Goal: Ask a question

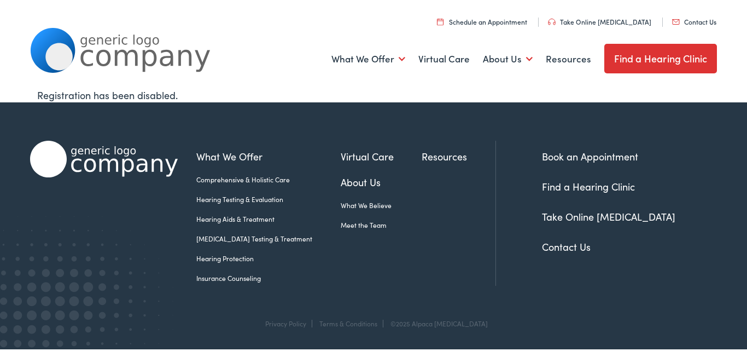
click at [700, 14] on ul "Schedule an Appointment Take Online [MEDICAL_DATA] Contact Us Find a Hearing Cl…" at bounding box center [377, 20] width 695 height 15
click at [700, 19] on link "Contact Us" at bounding box center [694, 21] width 44 height 9
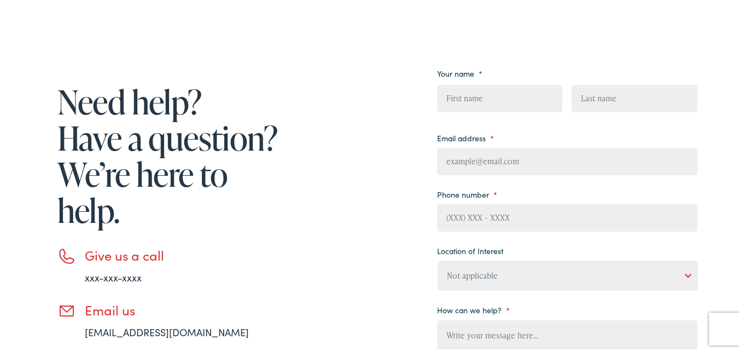
drag, startPoint x: 506, startPoint y: 94, endPoint x: 538, endPoint y: 183, distance: 94.1
click at [511, 114] on span "First" at bounding box center [504, 98] width 134 height 35
type input "Jessica"
type input "Snyder"
type input "Partners@hrmedicalfinancing.com"
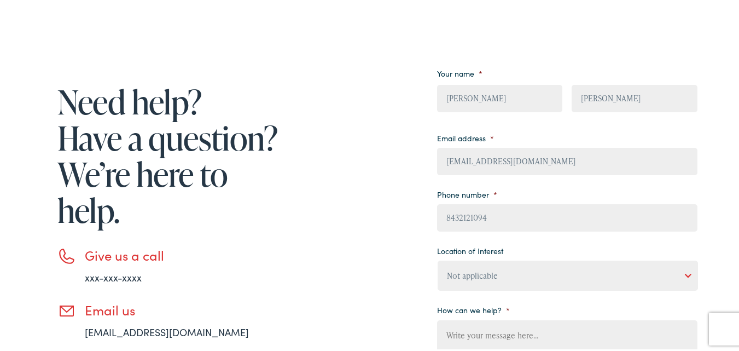
type input "(843) 212-1094"
click at [175, 46] on div "Need help? Have a question? We’re here to help. Give us a call xxx-xxx-xxxx Ema…" at bounding box center [373, 264] width 747 height 530
drag, startPoint x: 472, startPoint y: 235, endPoint x: 463, endPoint y: 220, distance: 16.7
click at [467, 232] on ul "Your name * Jessica First Snyder Last Email address * Partners@hrmedicalfinanci…" at bounding box center [567, 235] width 260 height 345
drag, startPoint x: 469, startPoint y: 207, endPoint x: 497, endPoint y: 222, distance: 31.6
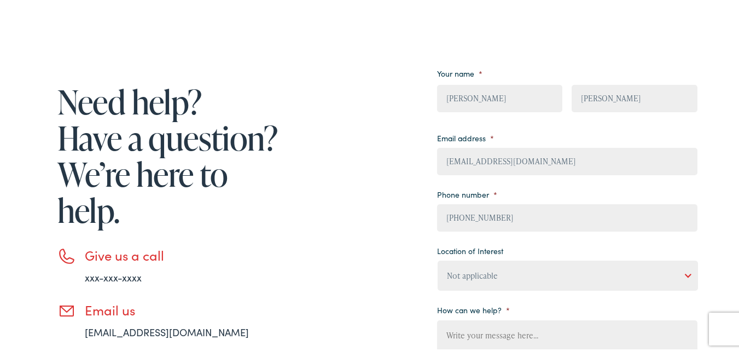
click at [477, 215] on input "(843) 212-1094" at bounding box center [567, 215] width 260 height 27
click at [383, 202] on div "Need help? Have a question? We’re here to help. Give us a call xxx-xxx-xxxx Ema…" at bounding box center [363, 264] width 667 height 421
drag, startPoint x: 501, startPoint y: 282, endPoint x: 498, endPoint y: 276, distance: 7.3
click at [501, 282] on select "Not applicable Estes Audiology, Seguin Estes Audiology, San Antonio Estes Audio…" at bounding box center [567, 273] width 260 height 30
select select "Estes Audiology, Boerne"
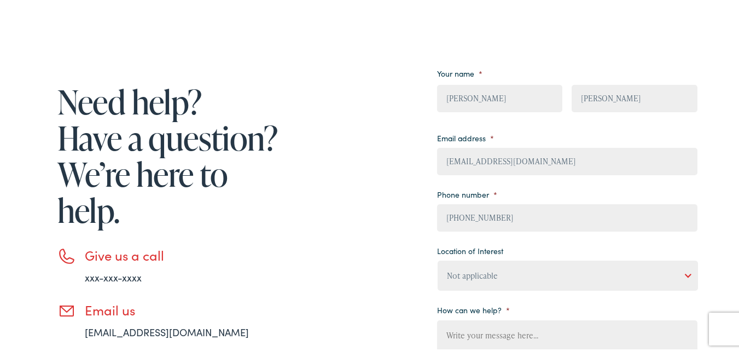
click at [437, 258] on select "Not applicable Estes Audiology, Seguin Estes Audiology, San Antonio Estes Audio…" at bounding box center [567, 273] width 260 height 30
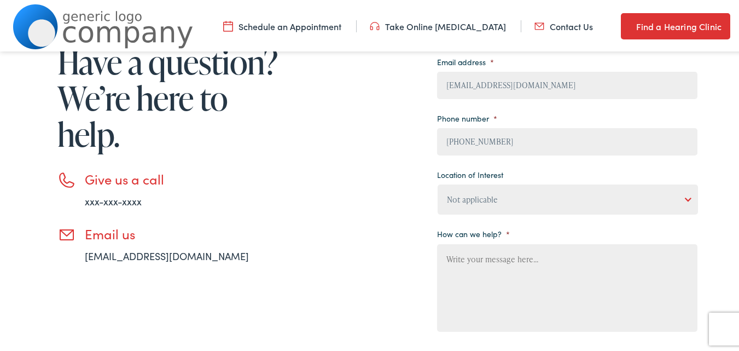
scroll to position [219, 0]
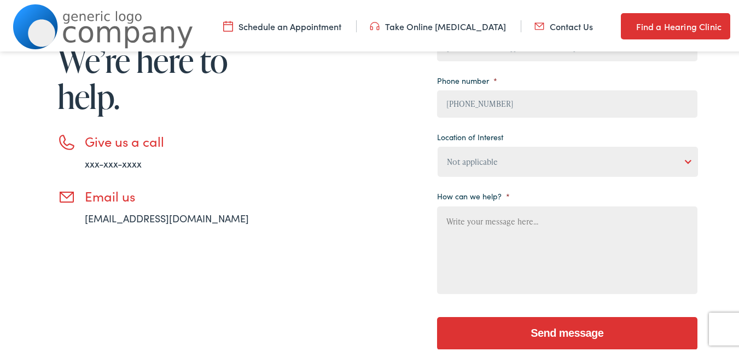
click at [498, 153] on select "Not applicable Estes Audiology, Seguin Estes Audiology, San Antonio Estes Audio…" at bounding box center [567, 159] width 260 height 30
click at [212, 112] on h1 "Need help? Have a question? We’re here to help." at bounding box center [169, 40] width 224 height 144
